Goal: Transaction & Acquisition: Purchase product/service

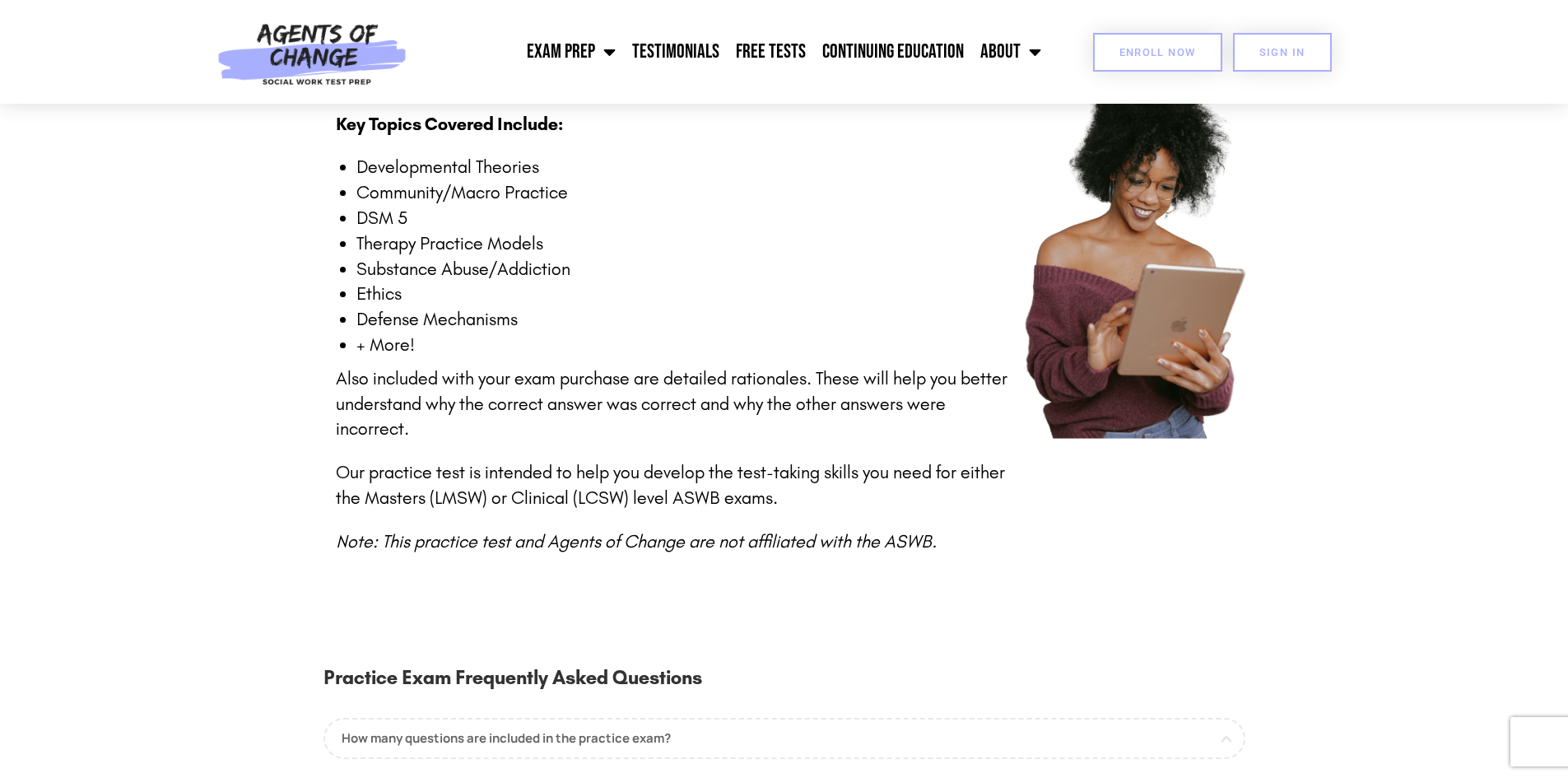
click at [1166, 54] on span "Enroll Now" at bounding box center [1157, 51] width 77 height 11
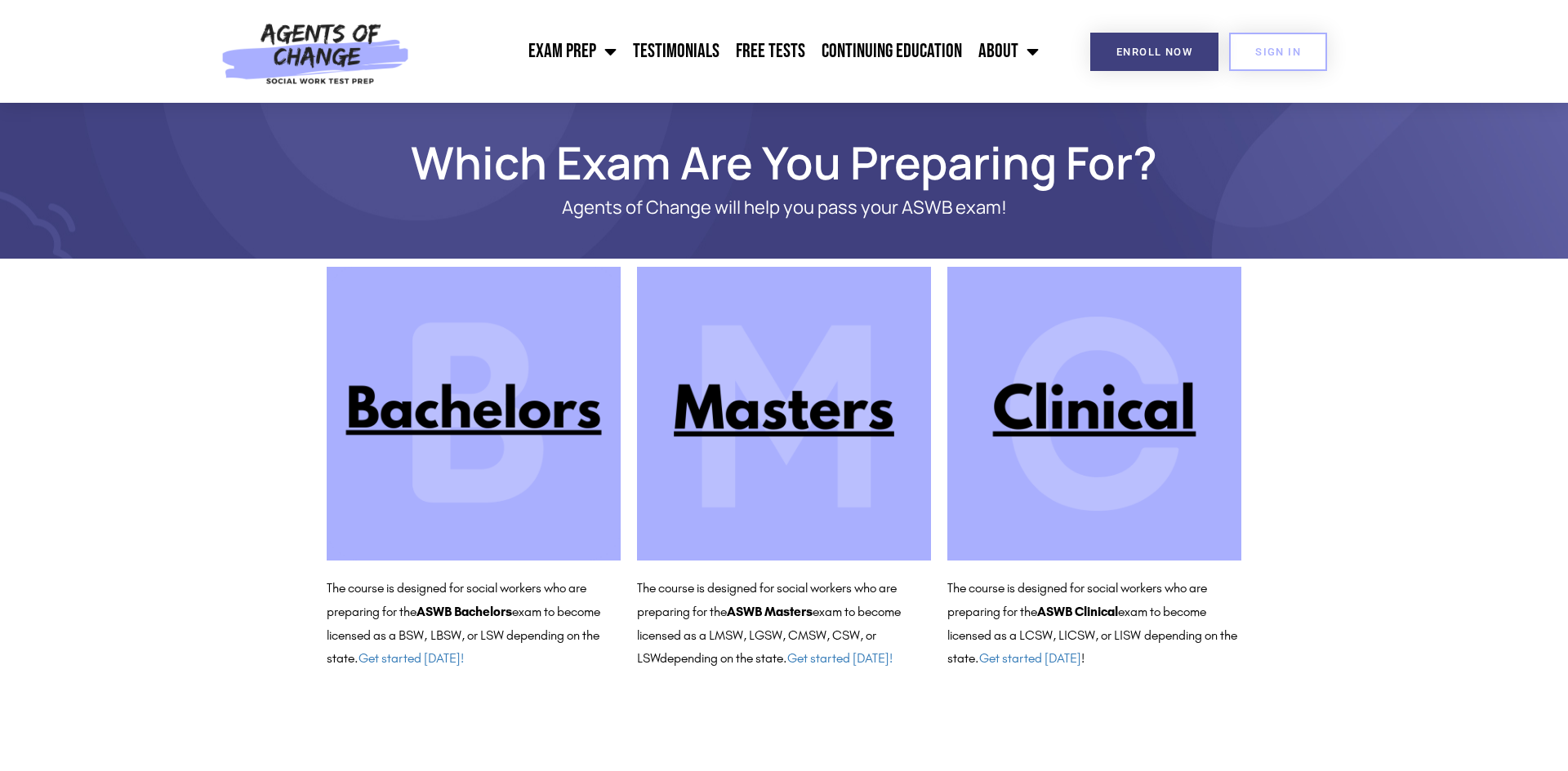
click at [1081, 427] on img at bounding box center [1093, 413] width 294 height 294
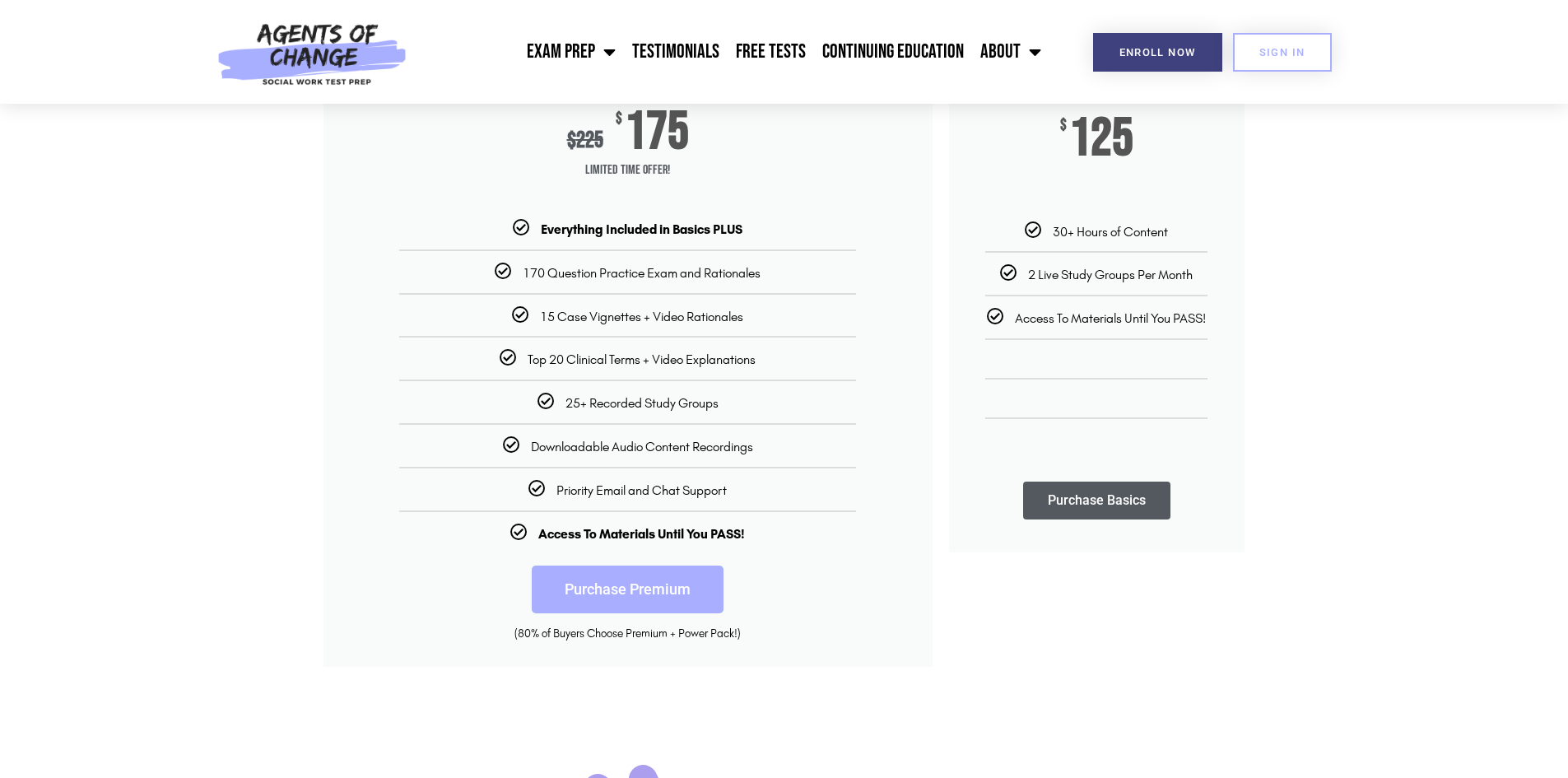
scroll to position [329, 0]
